Goal: Complete application form

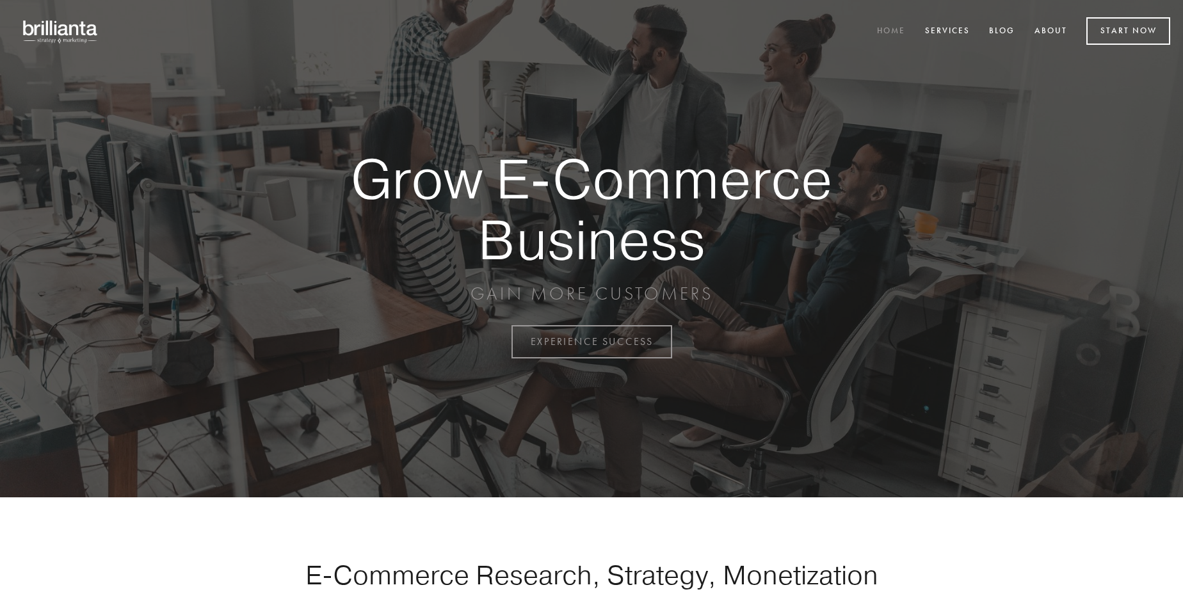
scroll to position [3356, 0]
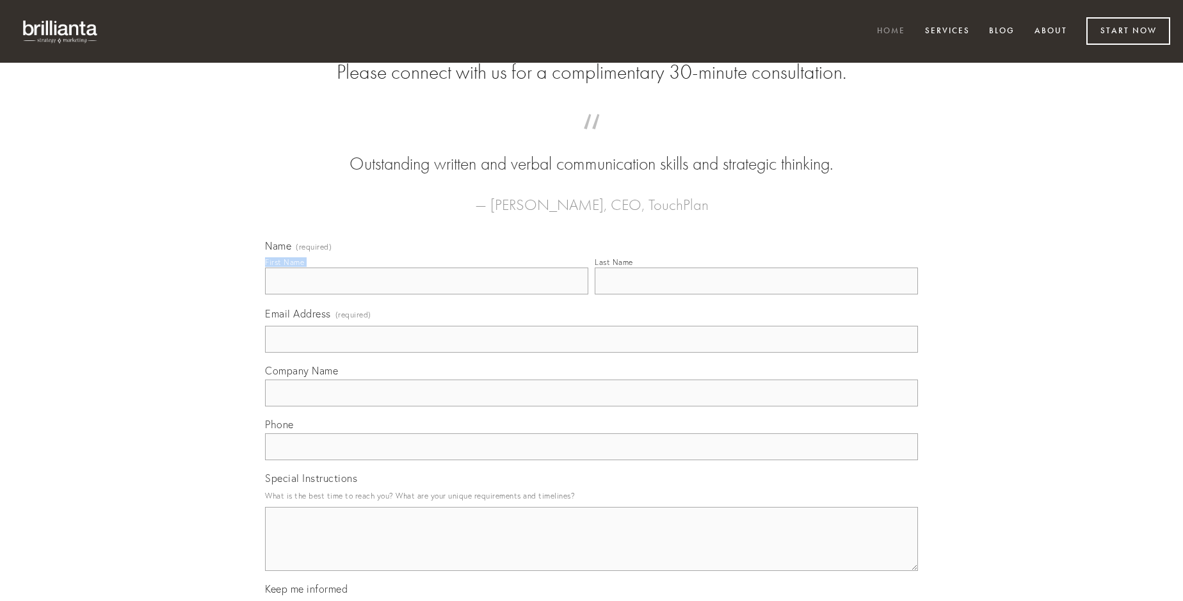
type input "[PERSON_NAME]"
click at [756, 294] on input "Last Name" at bounding box center [756, 281] width 323 height 27
type input "[PERSON_NAME]"
click at [592, 353] on input "Email Address (required)" at bounding box center [591, 339] width 653 height 27
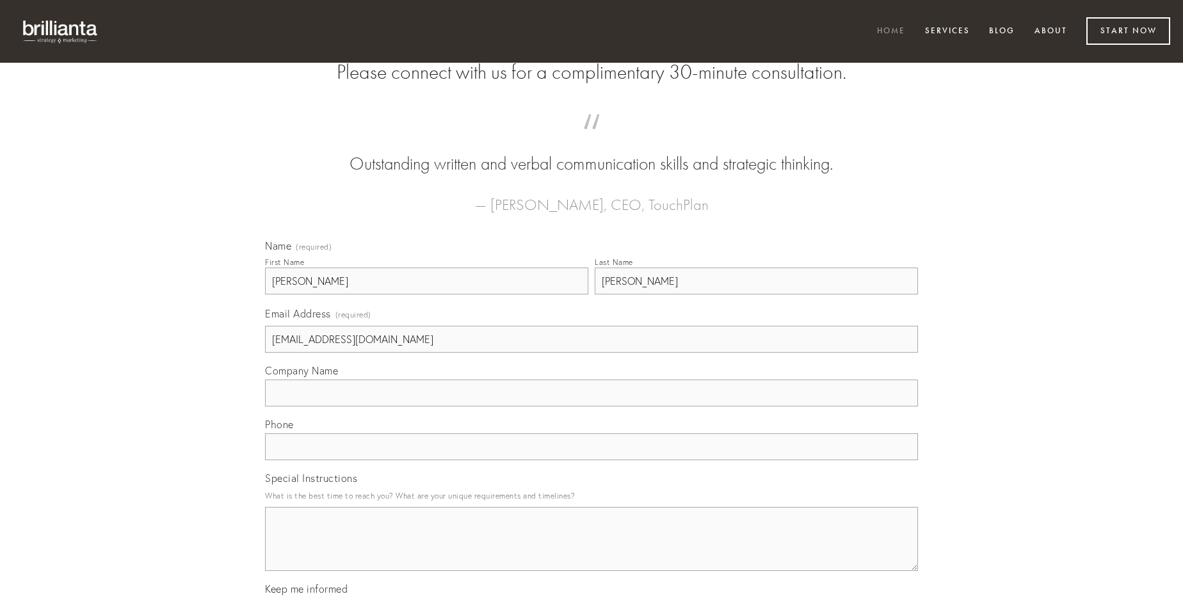
type input "[EMAIL_ADDRESS][DOMAIN_NAME]"
click at [592, 407] on input "Company Name" at bounding box center [591, 393] width 653 height 27
type input "correptius"
click at [592, 460] on input "text" at bounding box center [591, 446] width 653 height 27
click at [592, 551] on textarea "Special Instructions" at bounding box center [591, 539] width 653 height 64
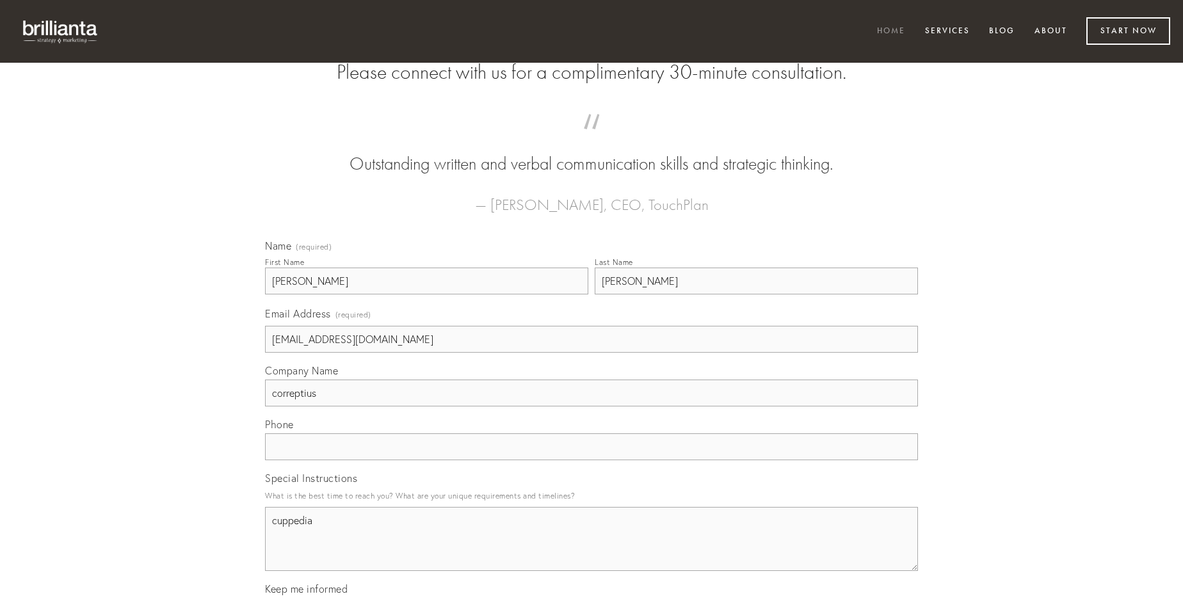
type textarea "cuppedia"
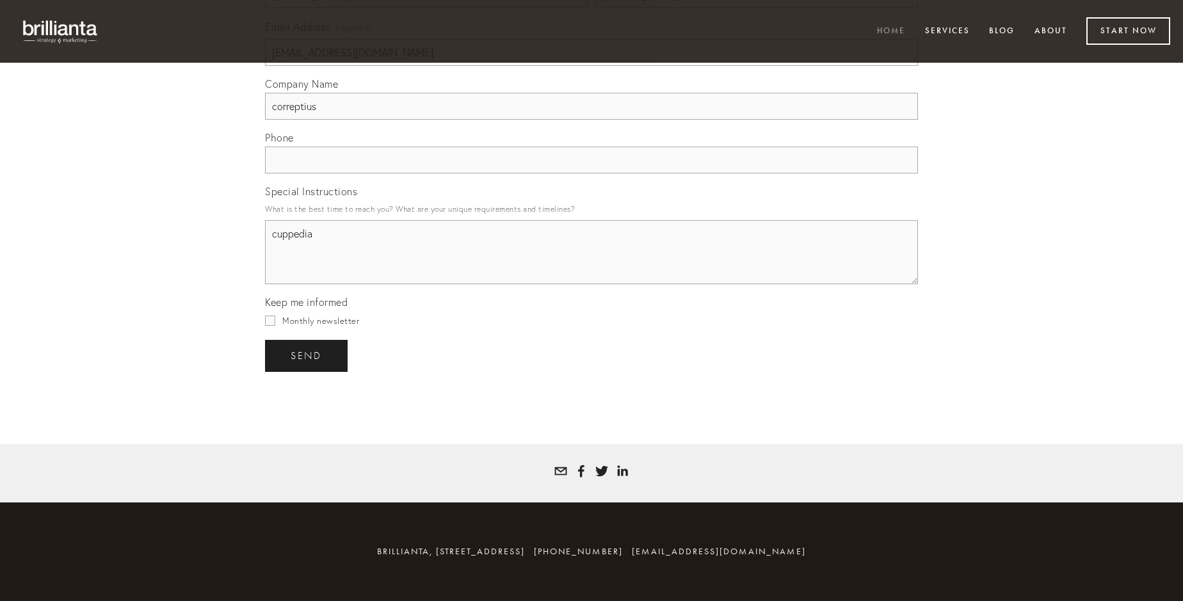
click at [307, 355] on span "send" at bounding box center [306, 356] width 31 height 12
